Goal: Transaction & Acquisition: Obtain resource

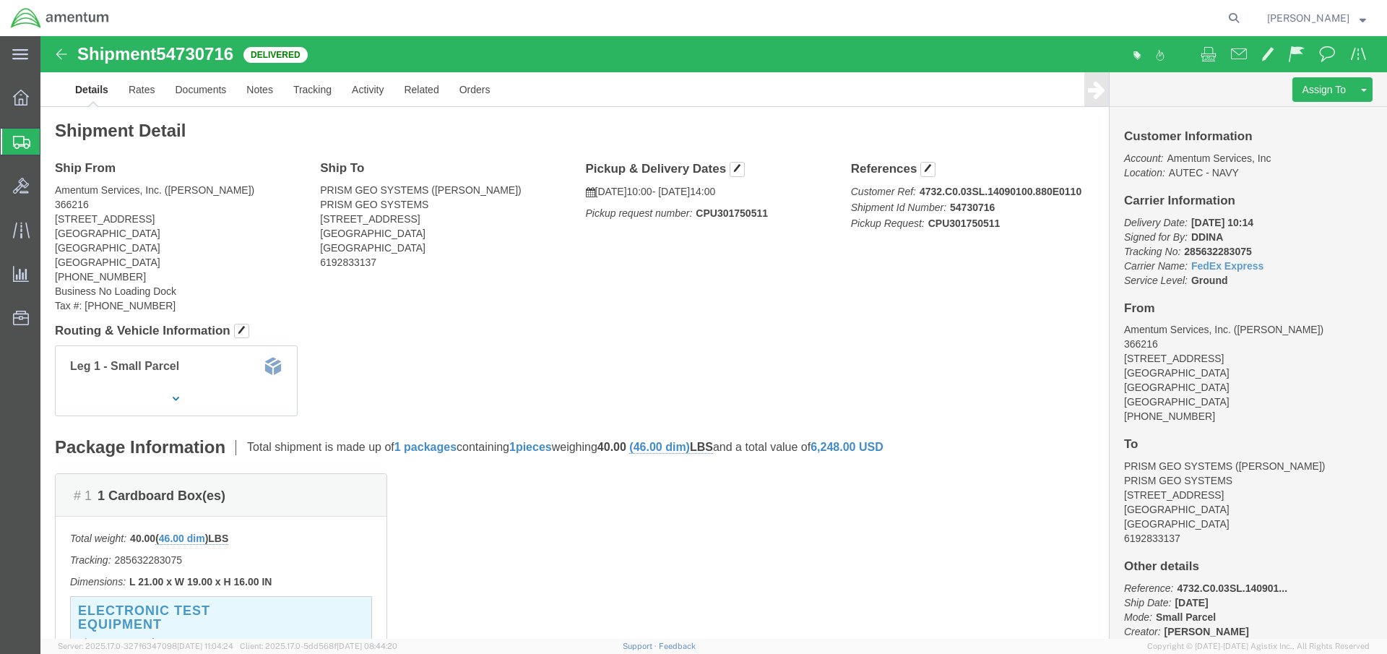
click at [23, 136] on icon at bounding box center [21, 142] width 17 height 13
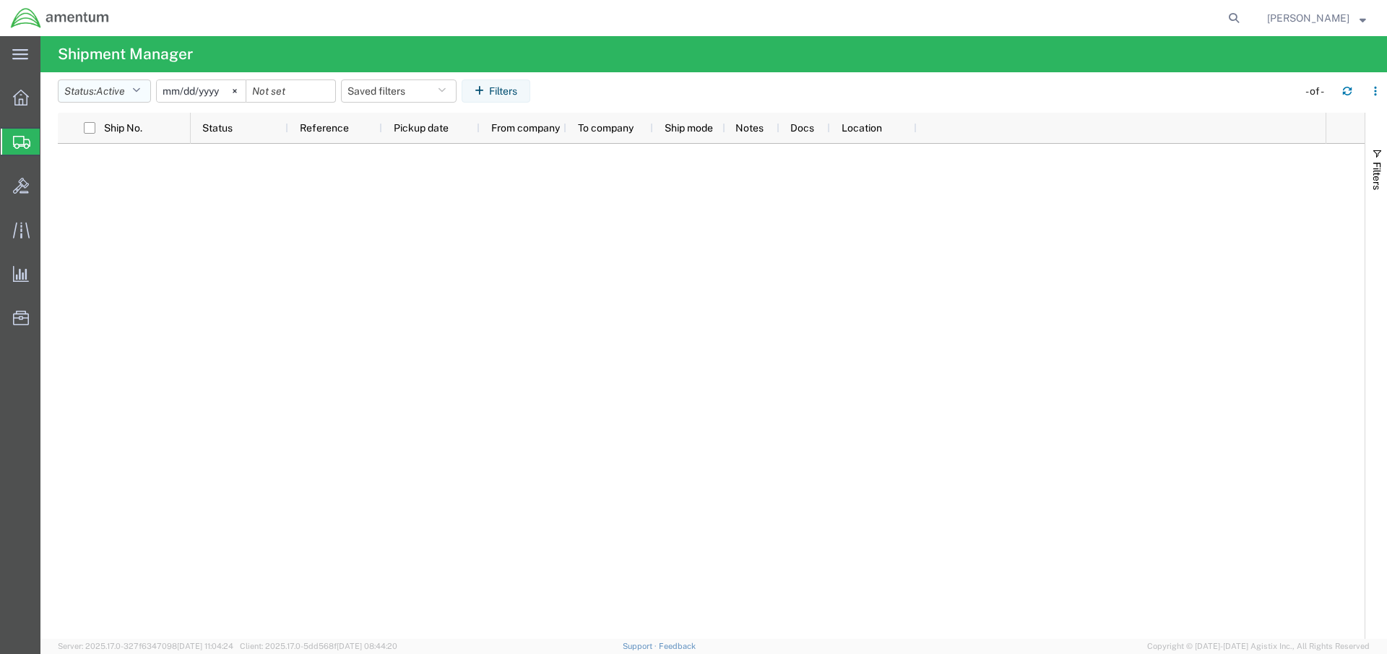
click at [123, 86] on span "Active" at bounding box center [110, 91] width 29 height 12
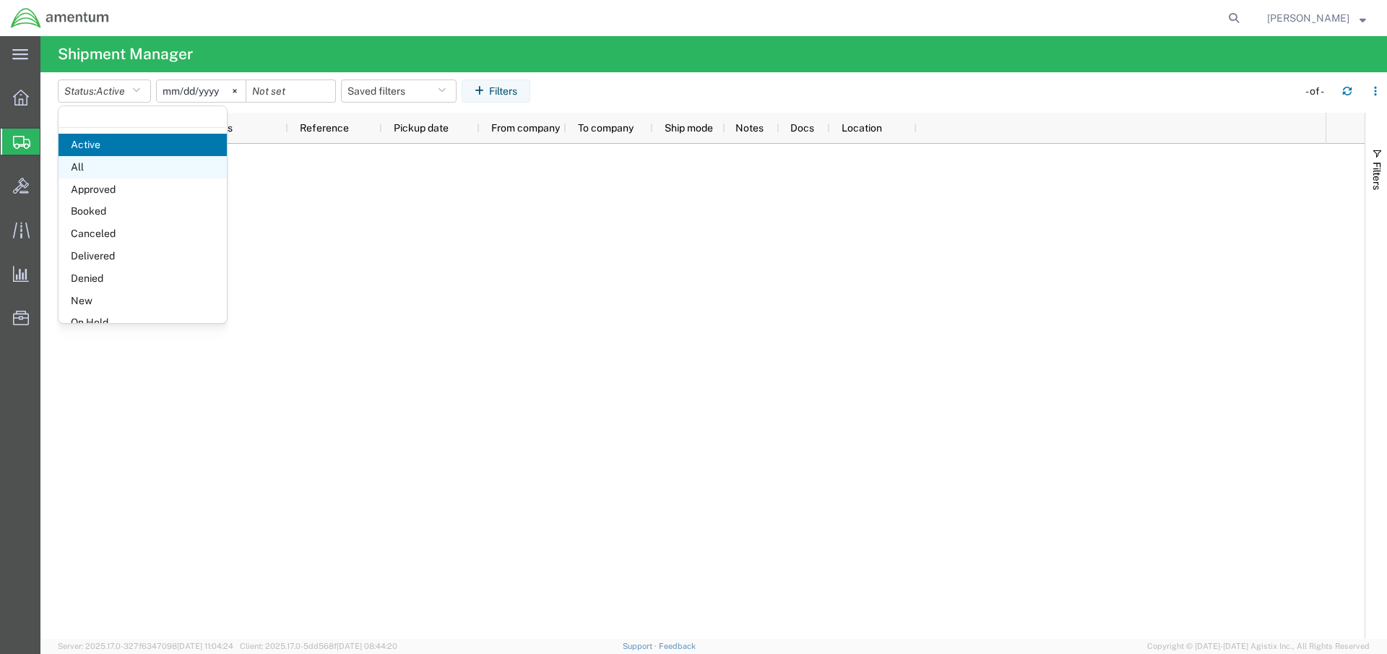
click at [121, 164] on span "All" at bounding box center [143, 167] width 168 height 22
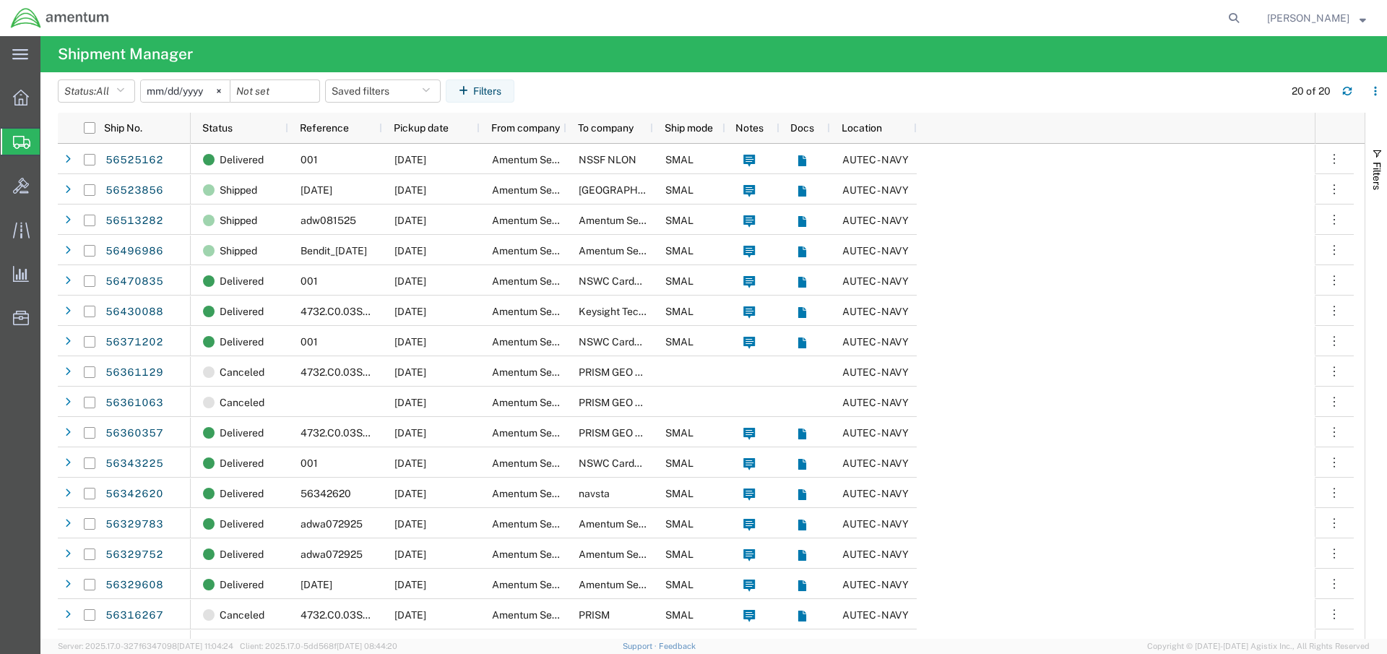
click at [0, 0] on span "Create Shipment" at bounding box center [0, 0] width 0 height 0
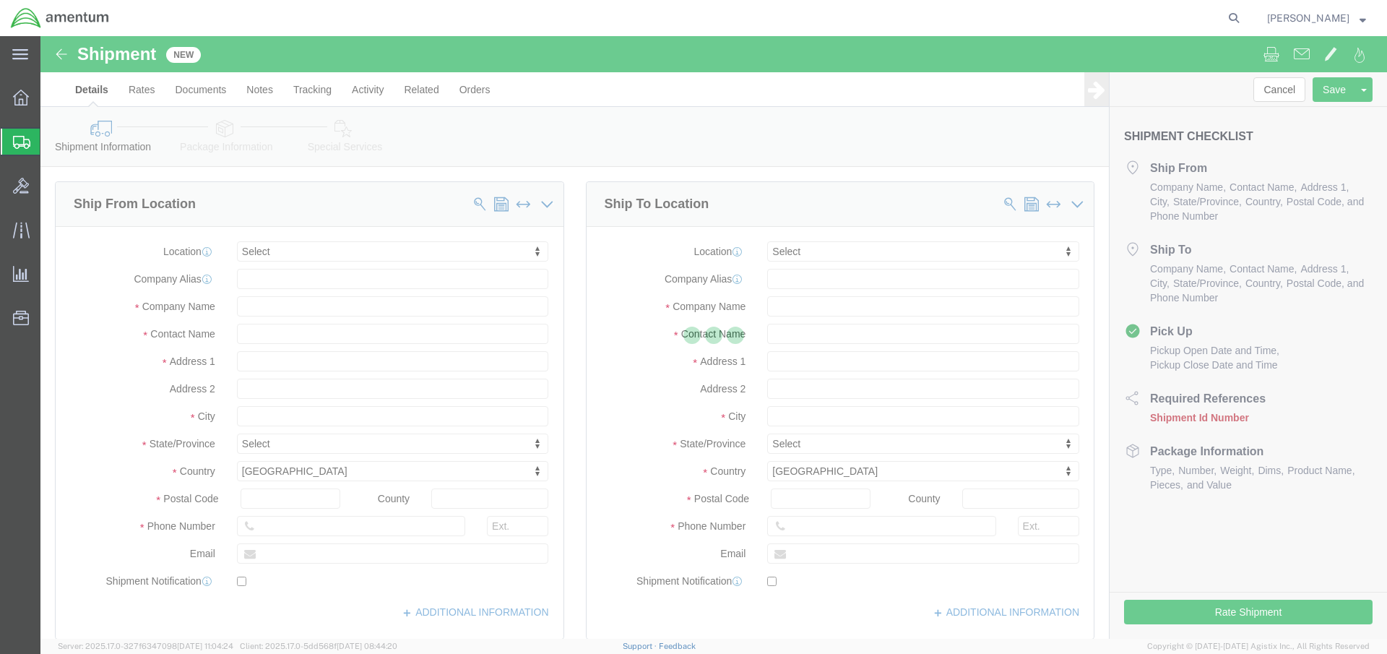
select select
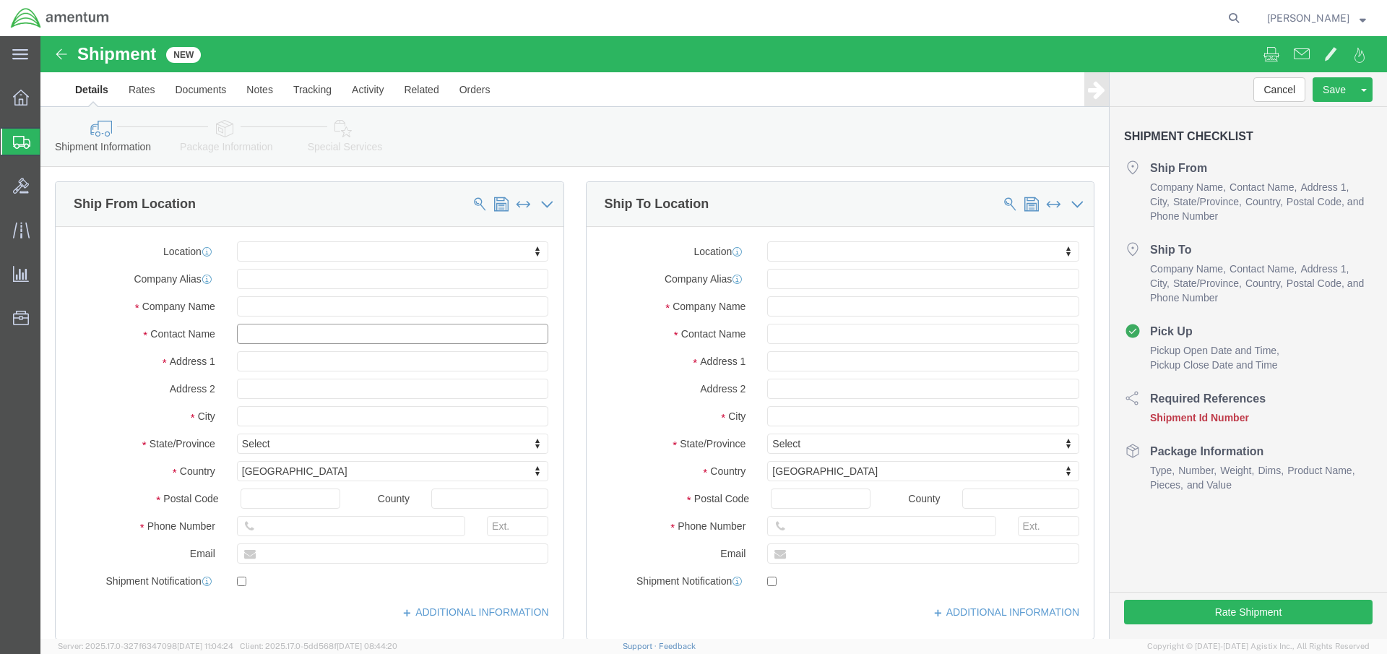
click input "text"
type input "SCOTT BLAKE"
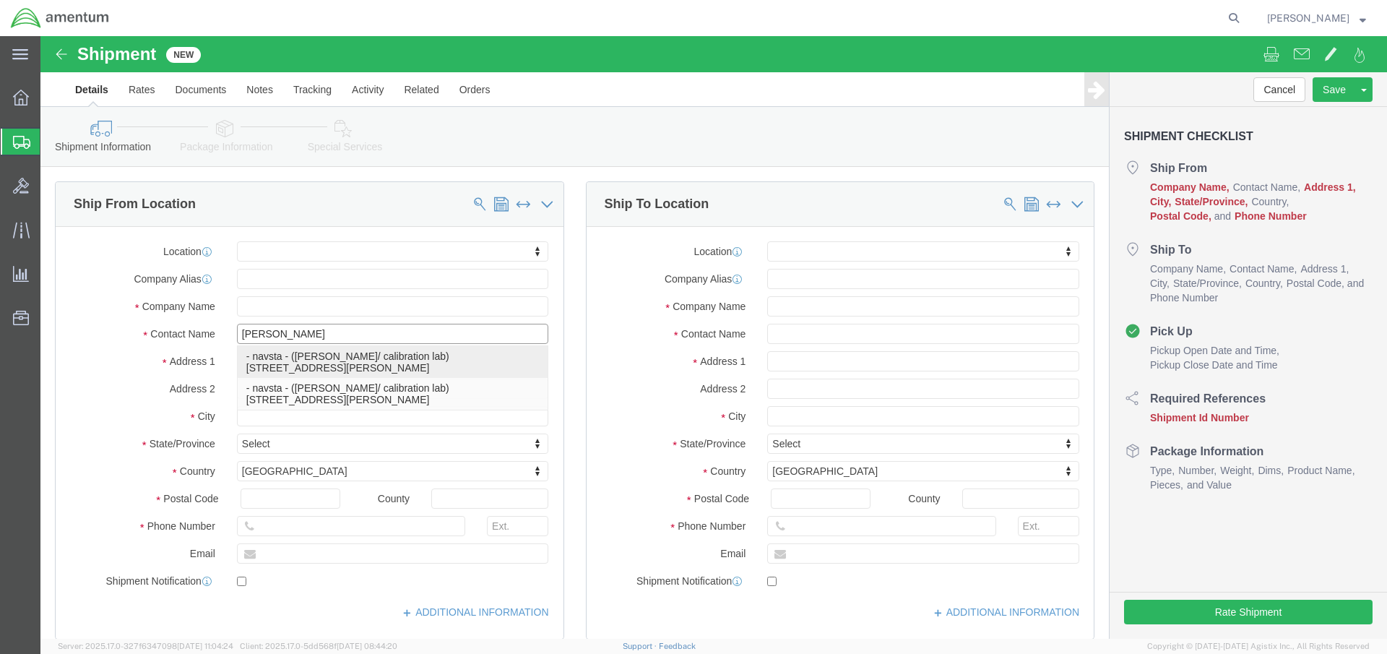
click p "- navsta - (scott blake/ calibration lab) 47 chandler street, bldg 1170 rm 195,…"
select select "RI"
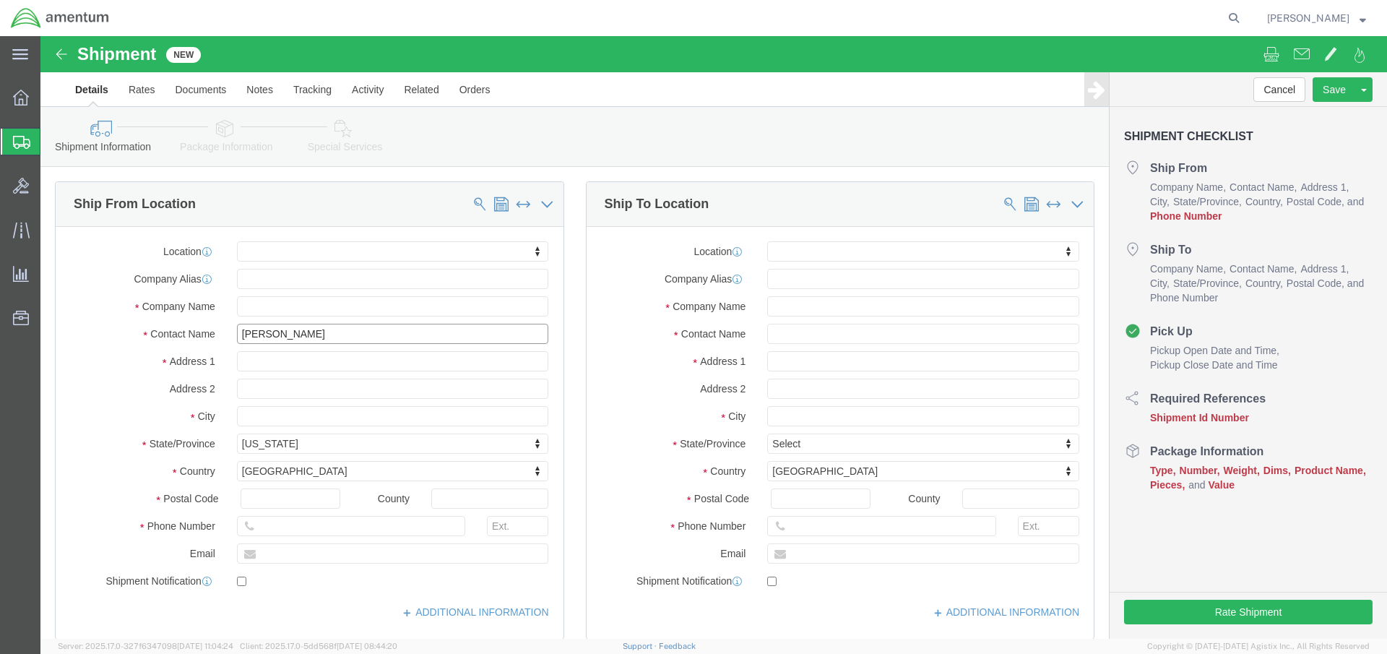
type input "[PERSON_NAME]/ calibration lab"
click input "text"
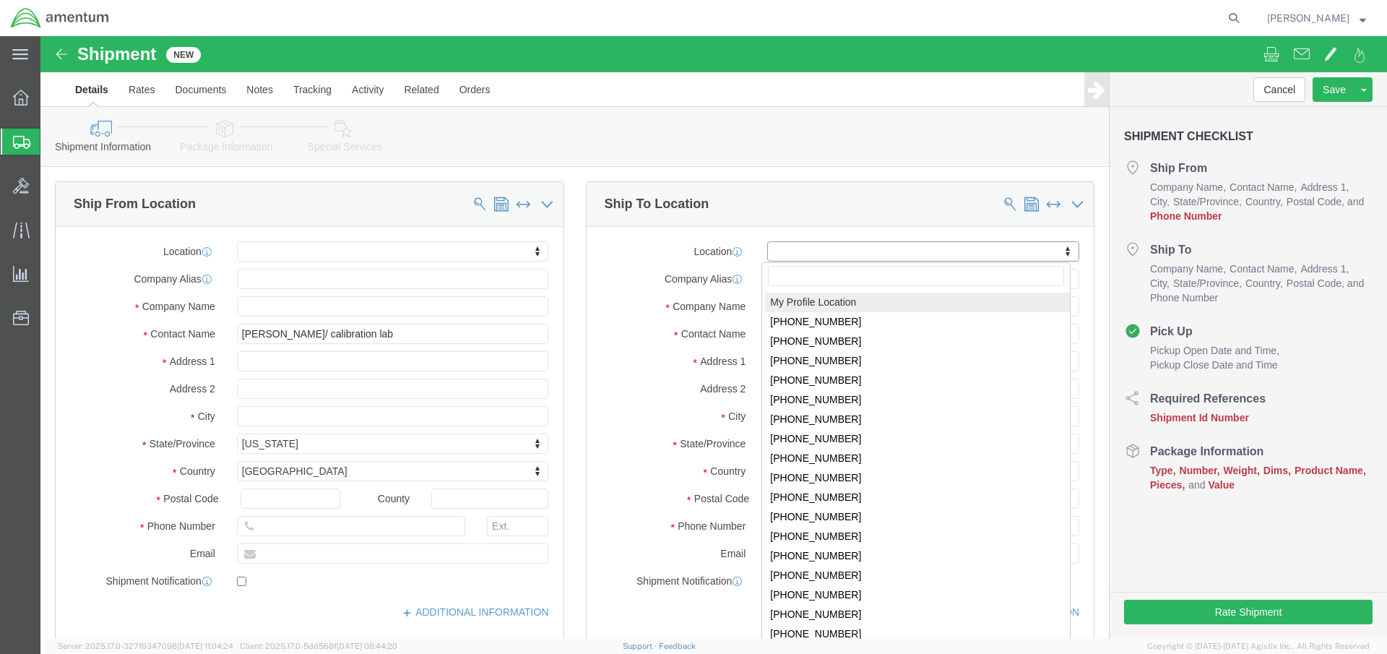
click body "Shipment New Details Rates Documents Notes Tracking Activity Related Orders Can…"
select select "53953"
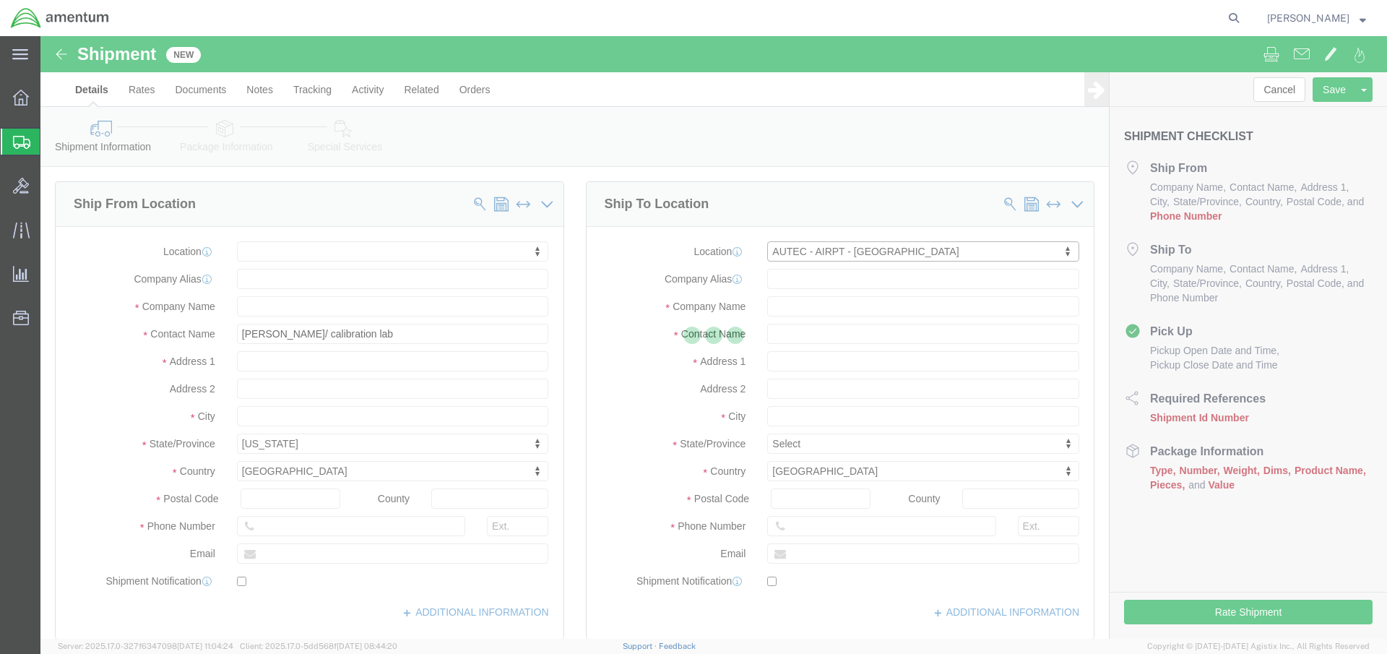
select select "FL"
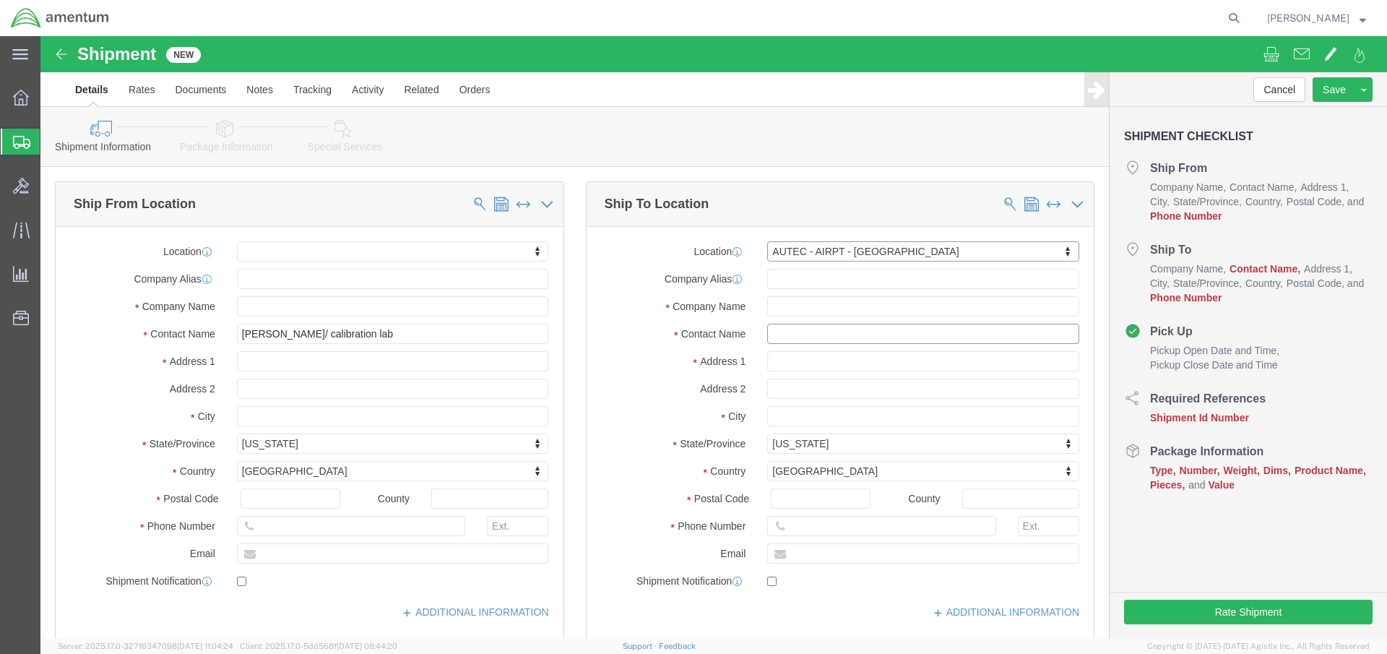
click input "text"
type input "AHMED WARRAIAT"
click div
click input "text"
type input "561671615151"
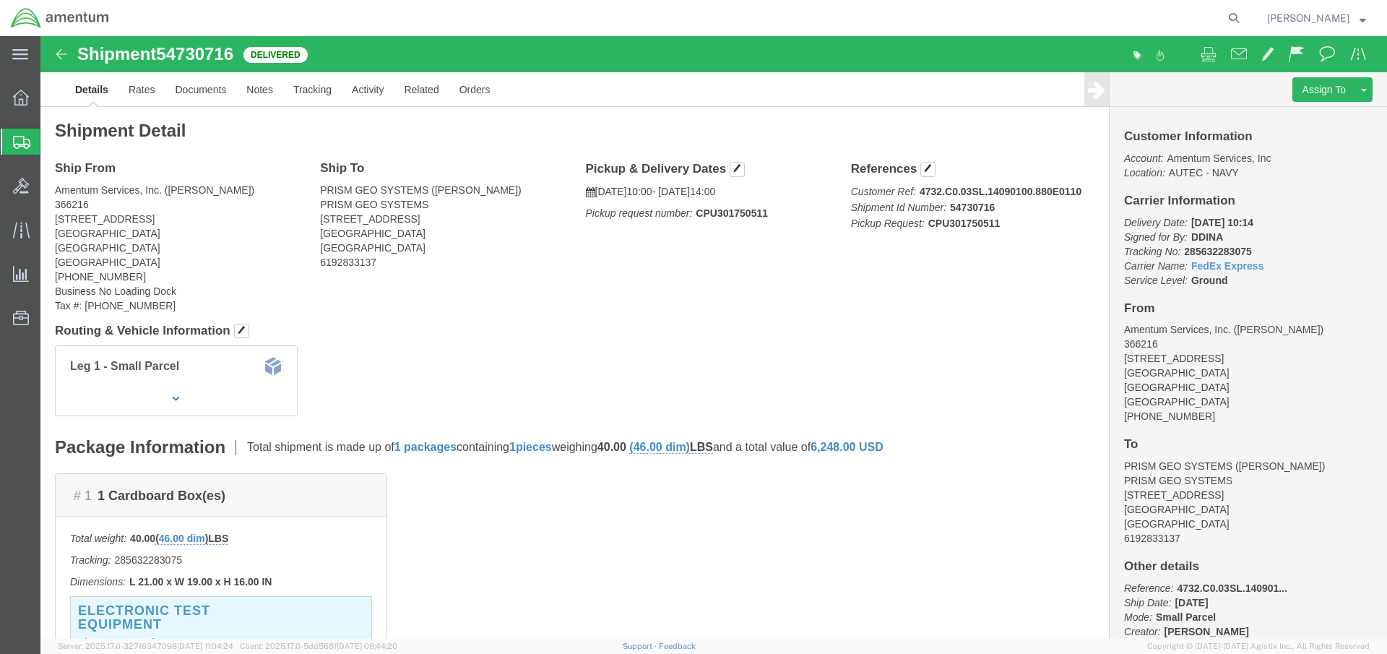
click at [0, 0] on span "Shipment Manager" at bounding box center [0, 0] width 0 height 0
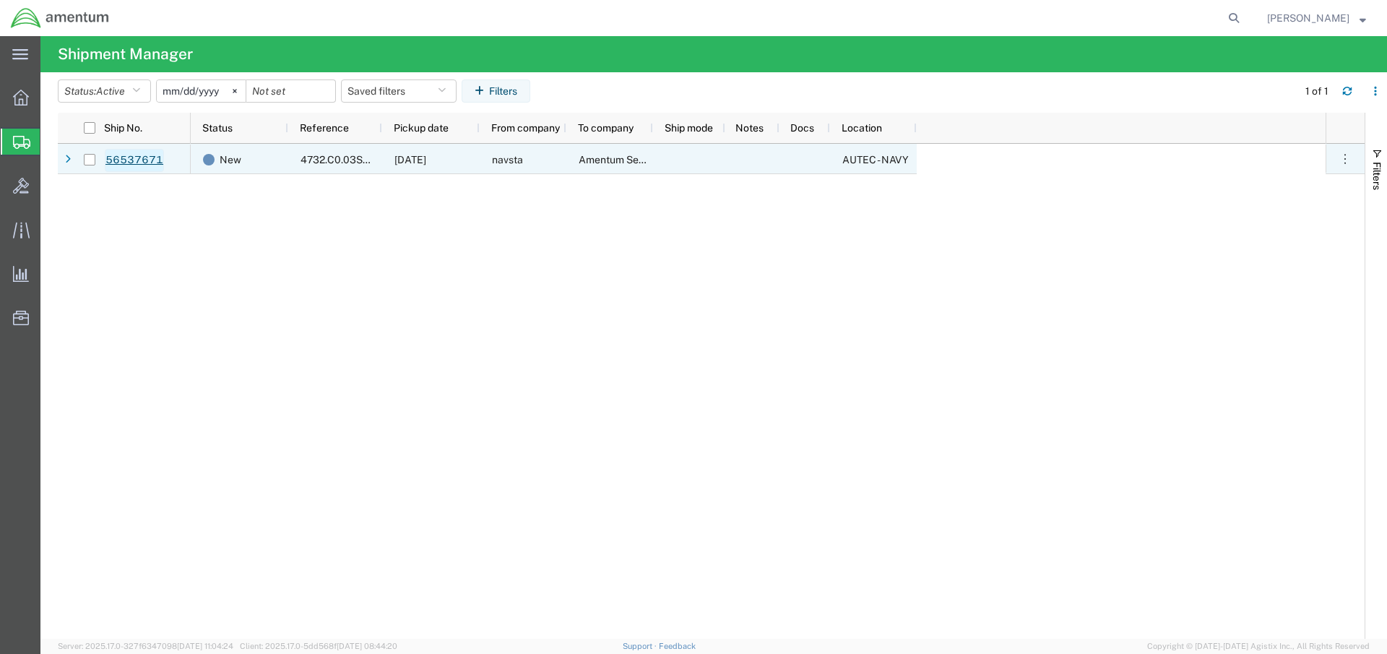
click at [137, 158] on link "56537671" at bounding box center [134, 160] width 59 height 23
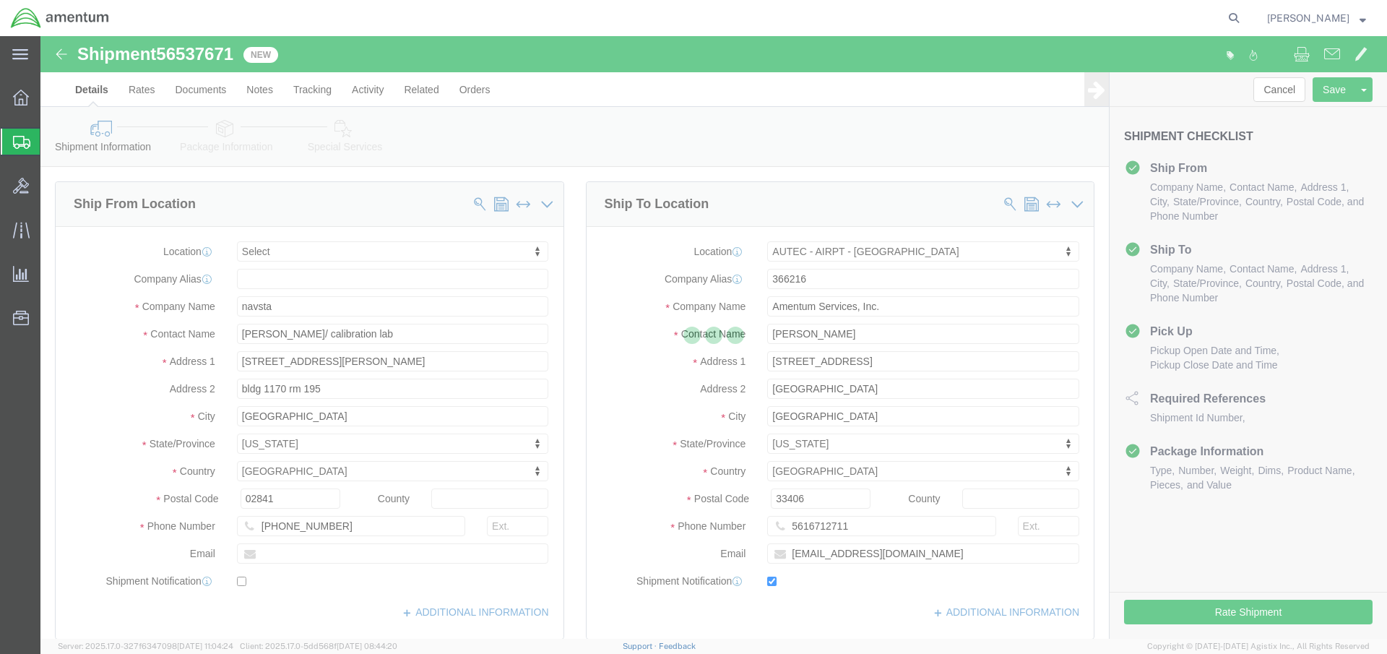
select select
select select "53953"
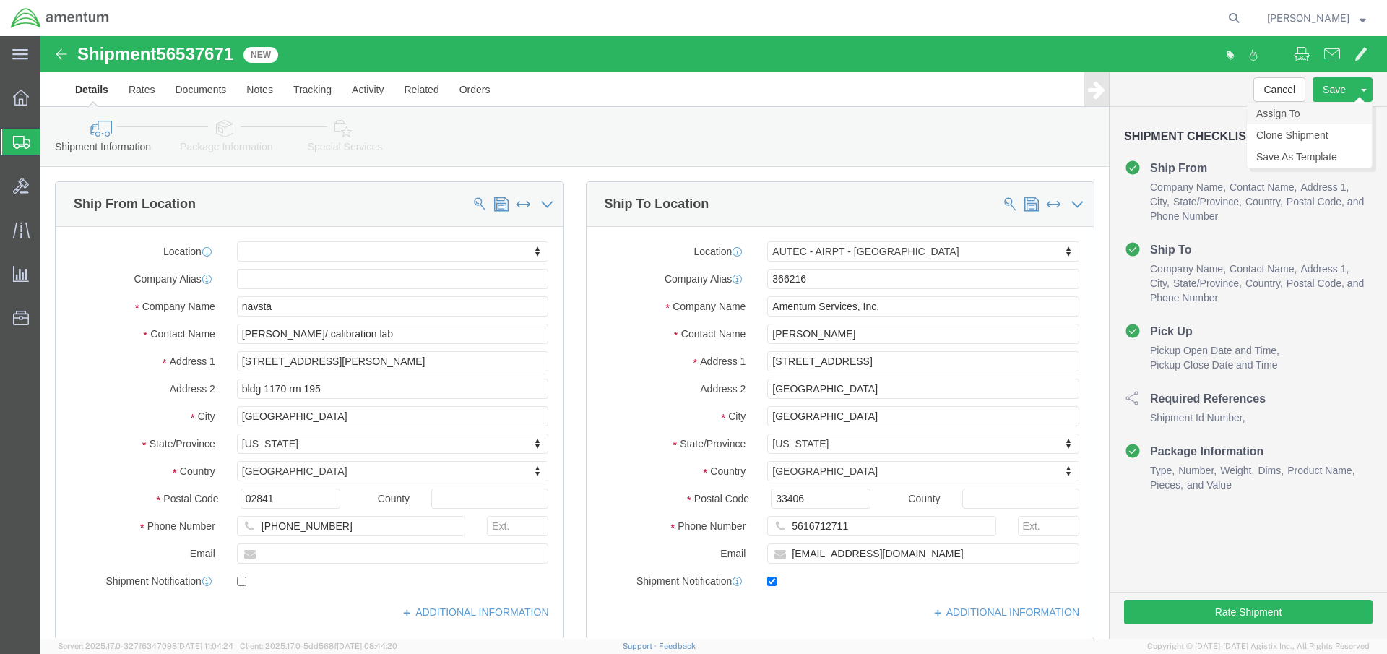
click link "Assign To"
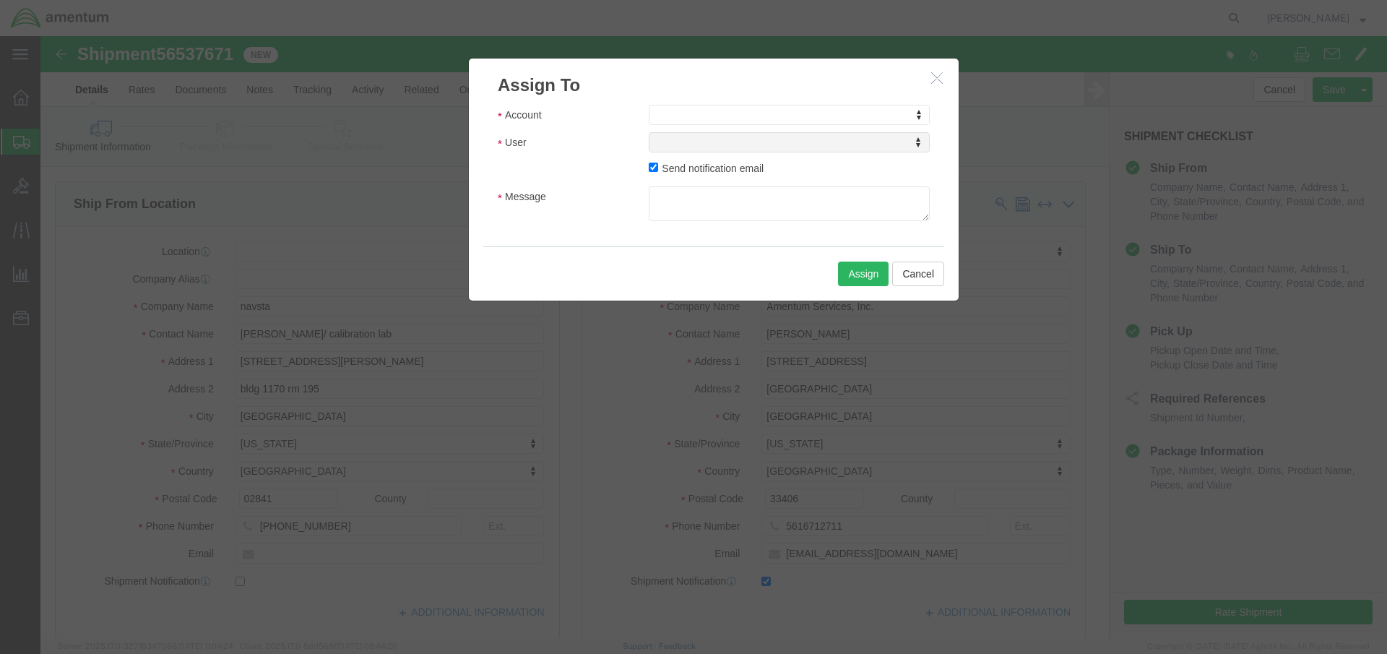
click body "Shipment 56537671 New Details Rates Documents Notes Tracking Activity Related O…"
select select "101678"
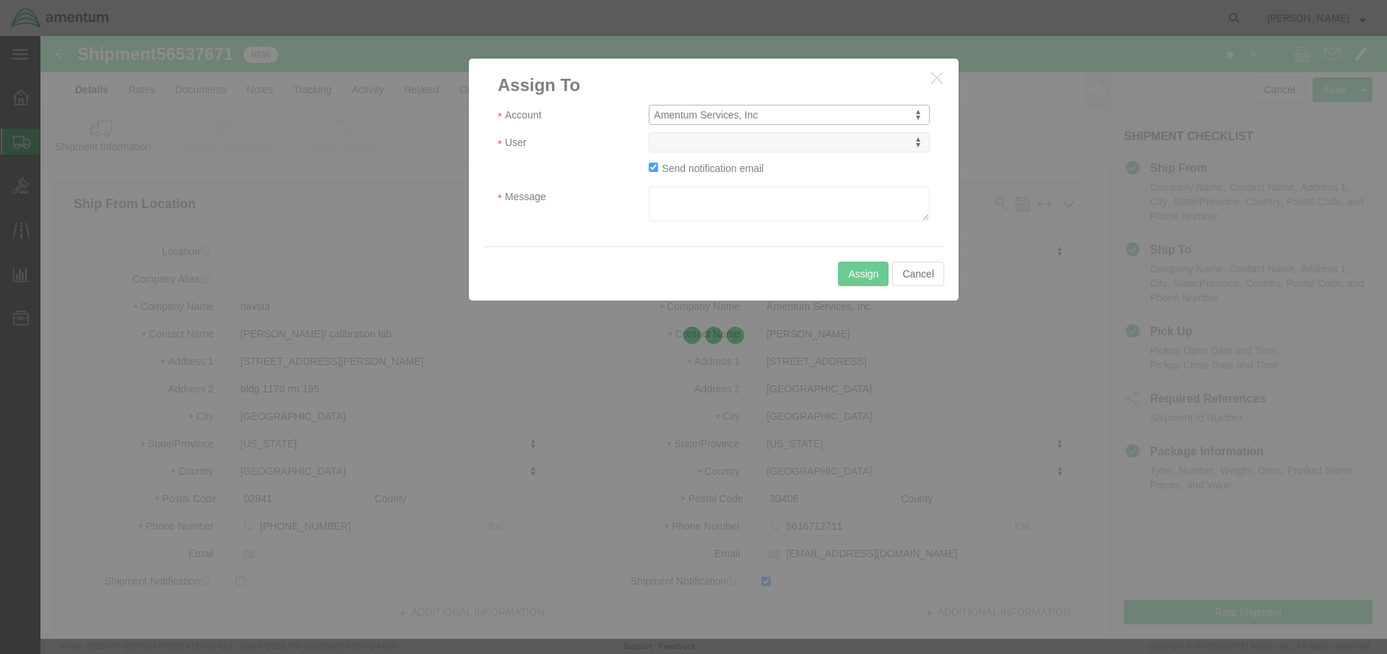
select select
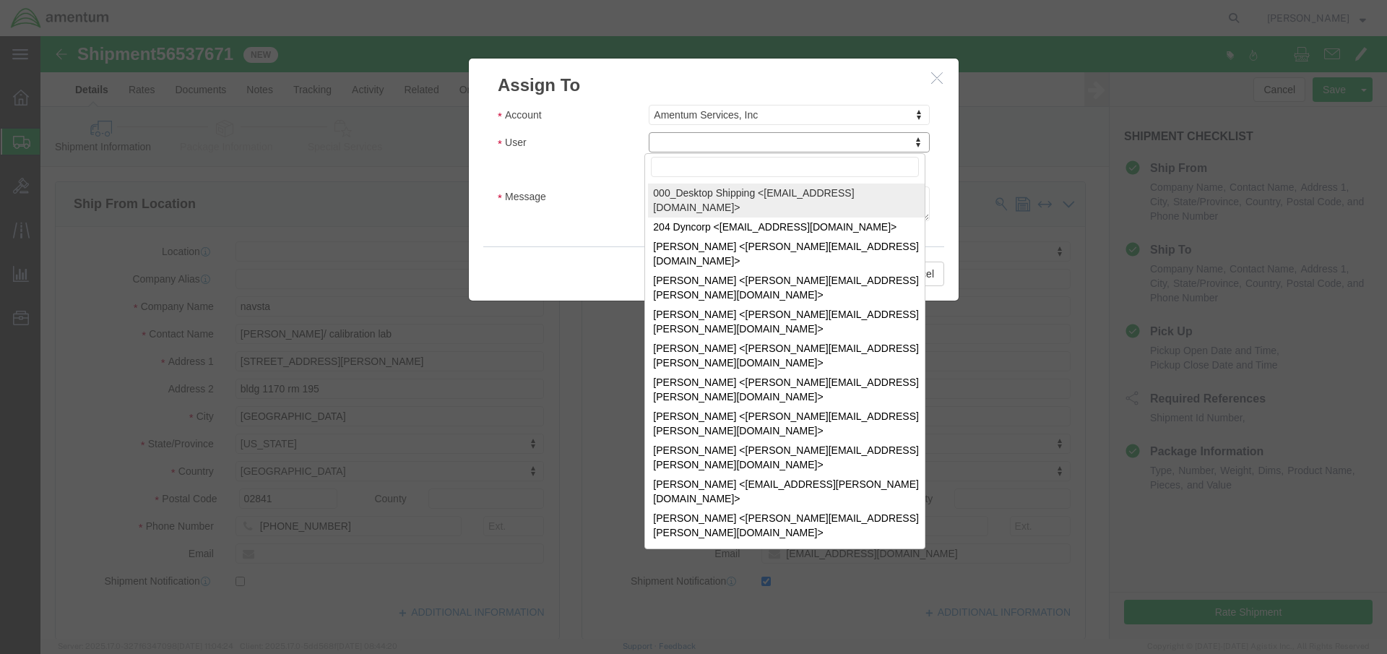
click body "Shipment 56537671 New Details Rates Documents Notes Tracking Activity Related O…"
type input "t"
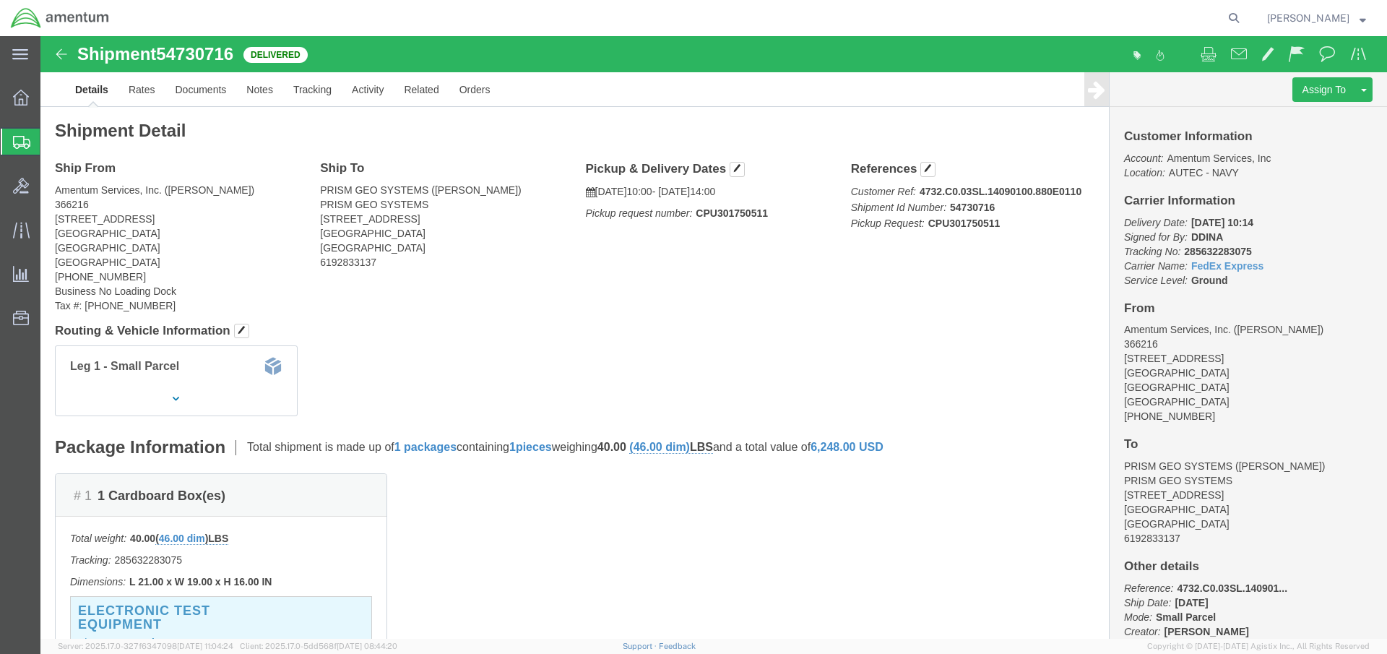
click div "Ship From Amentum Services, Inc. ([PERSON_NAME]) 366216 [STREET_ADDRESS] [PHONE…"
click at [0, 0] on span "Shipment Manager" at bounding box center [0, 0] width 0 height 0
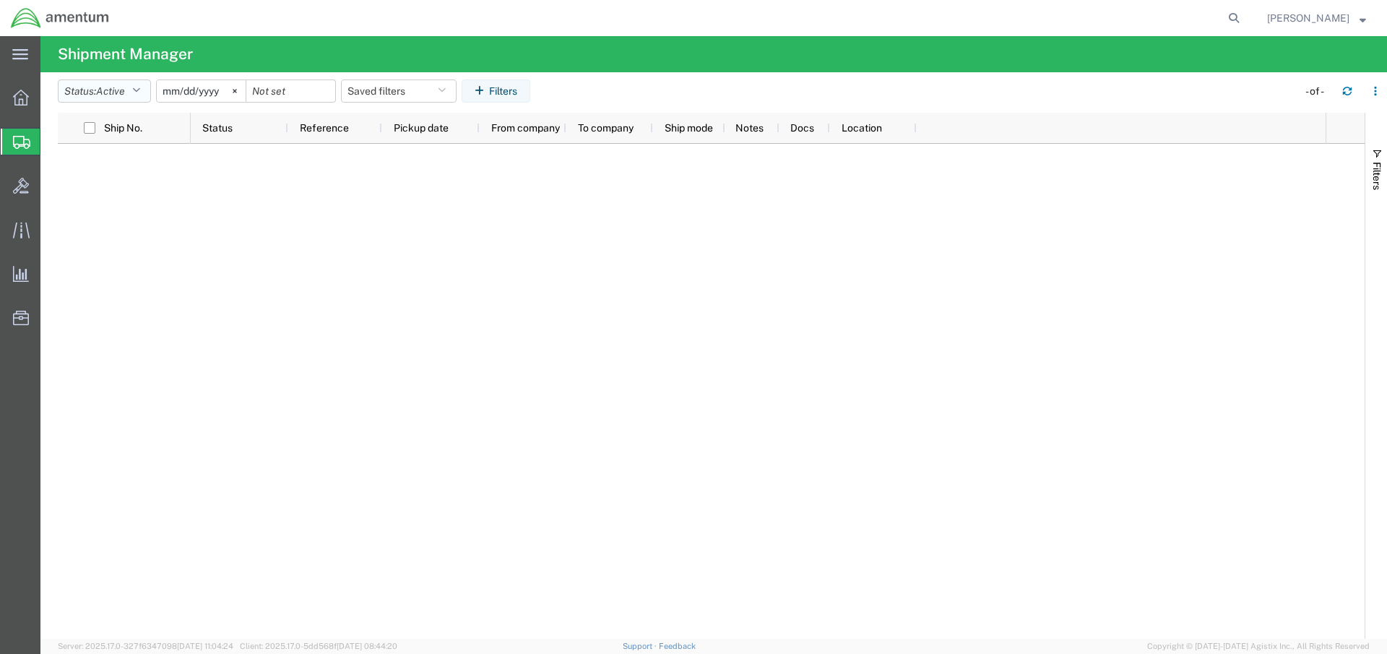
click at [140, 90] on icon "button" at bounding box center [136, 91] width 8 height 10
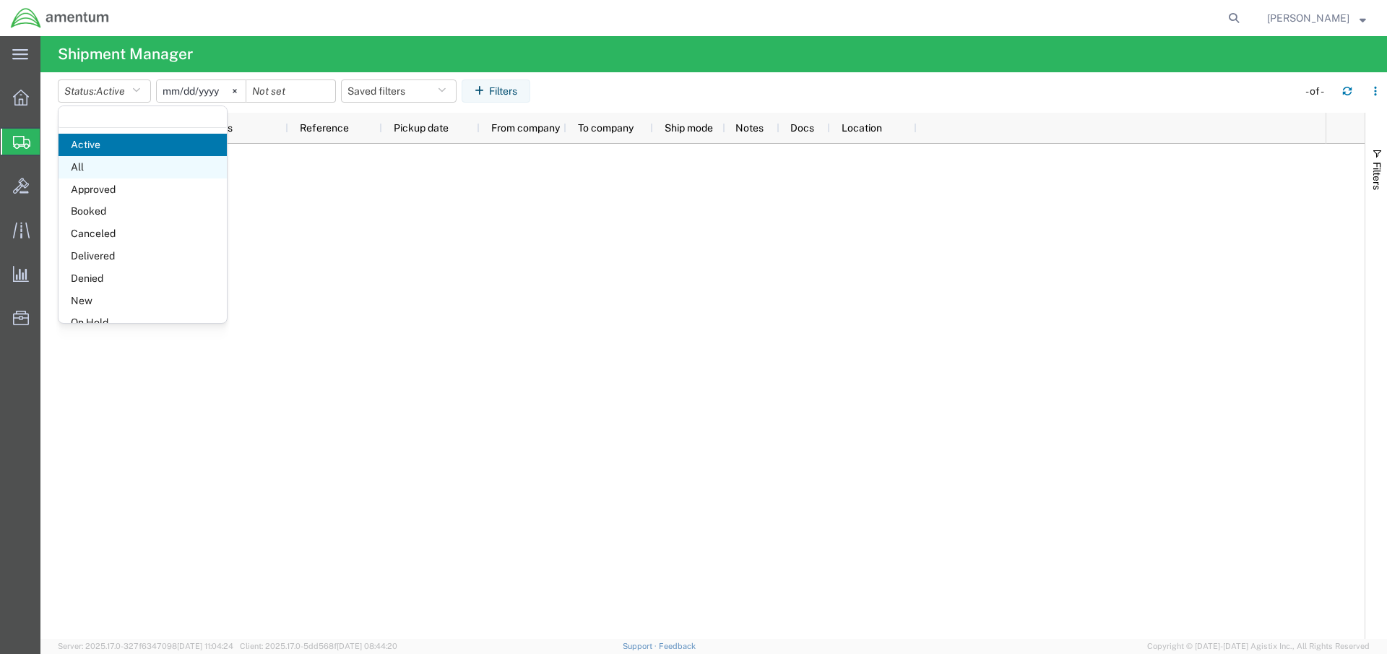
click at [127, 168] on span "All" at bounding box center [143, 167] width 168 height 22
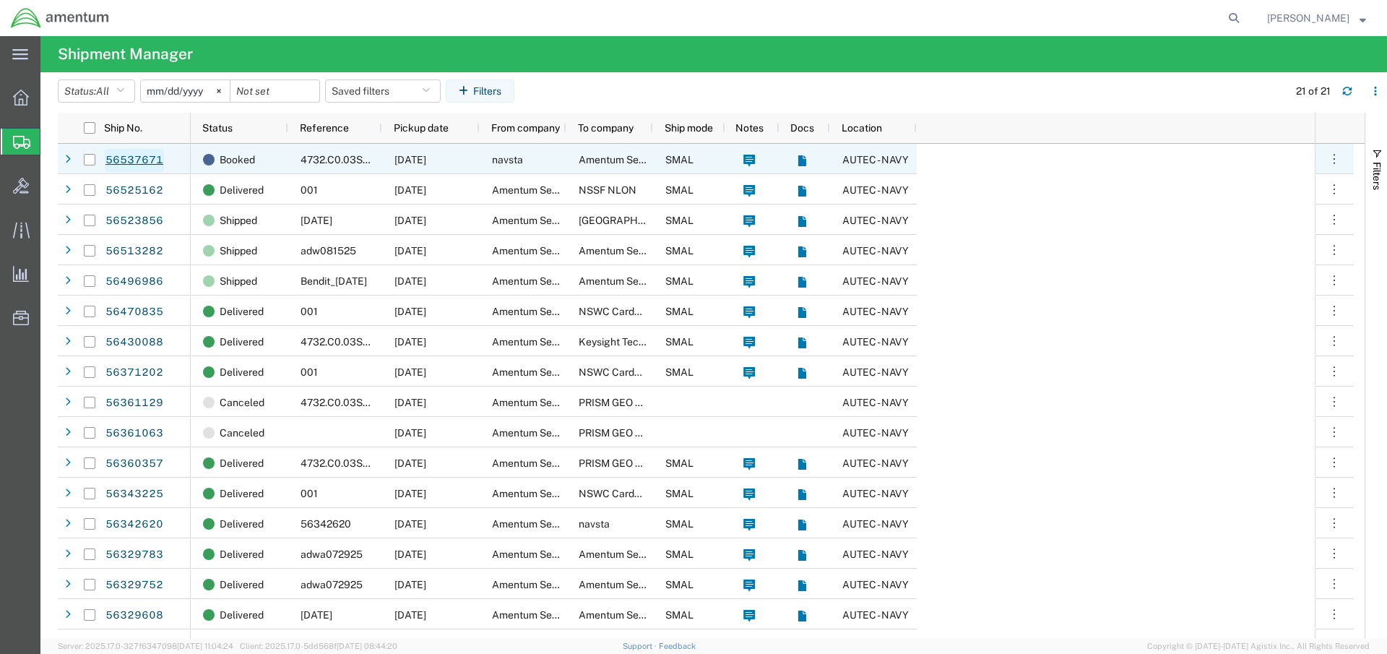
click at [139, 161] on link "56537671" at bounding box center [134, 160] width 59 height 23
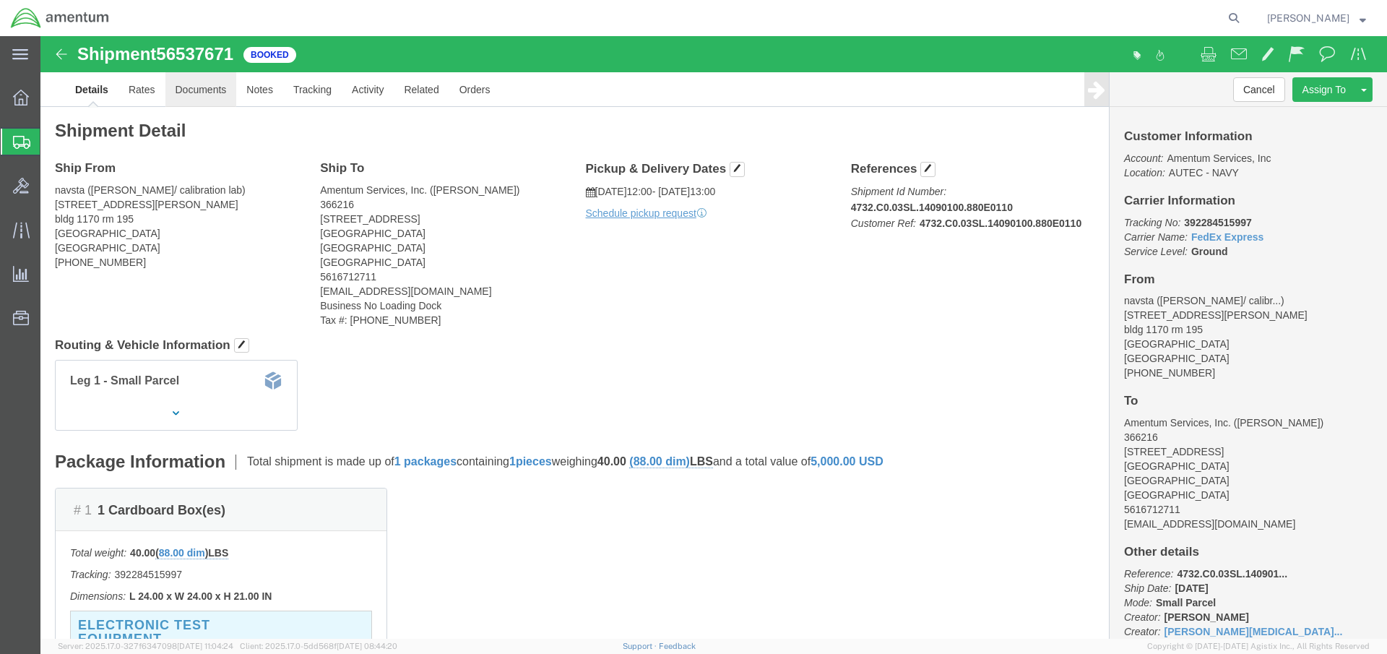
click link "Documents"
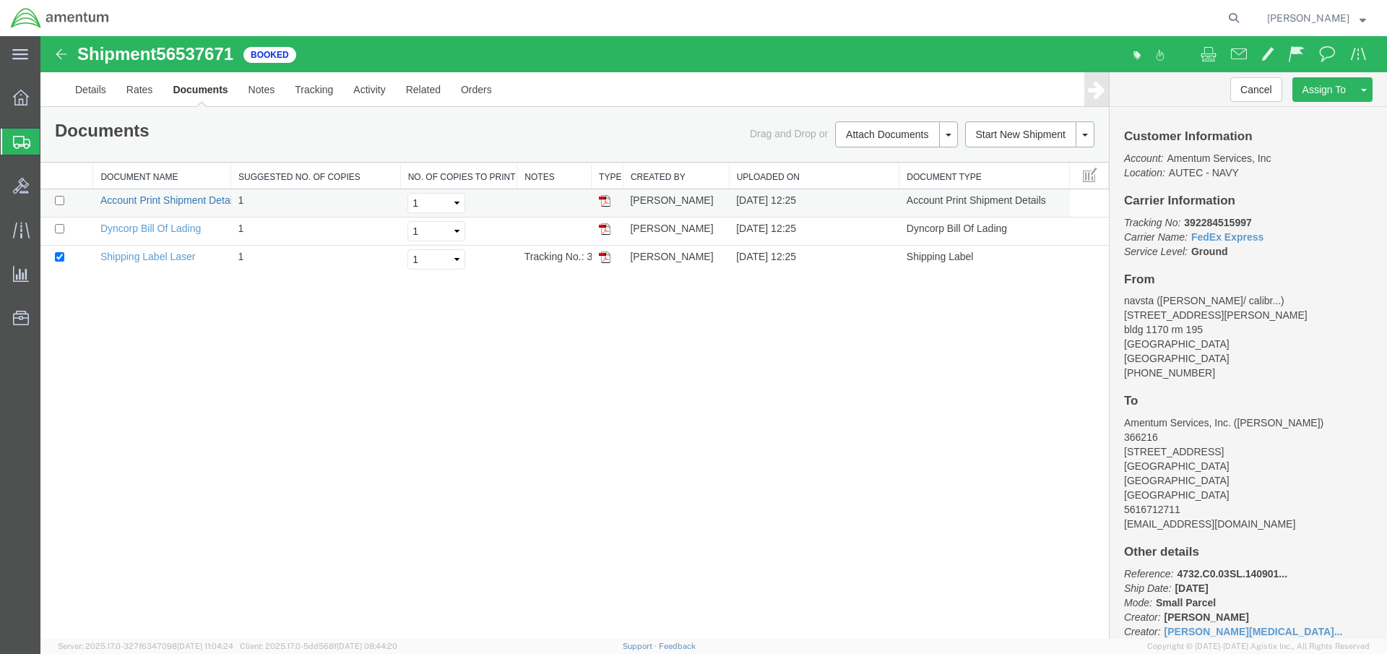
click at [173, 196] on link "Account Print Shipment Details" at bounding box center [169, 200] width 139 height 12
click at [608, 229] on img at bounding box center [605, 229] width 12 height 12
click at [174, 259] on link "Shipping Label Laser" at bounding box center [147, 257] width 95 height 12
